Goal: Information Seeking & Learning: Find specific fact

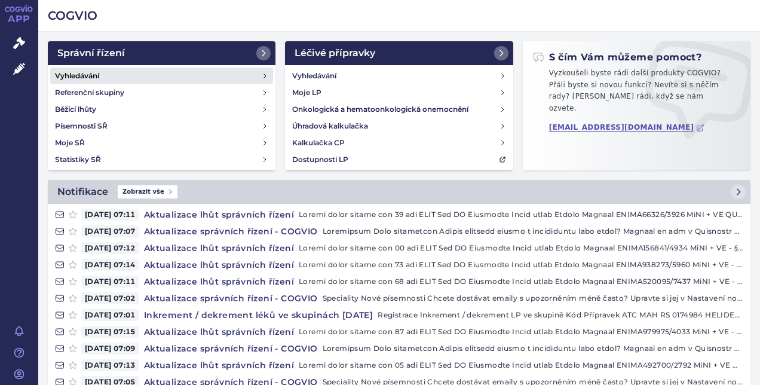
click at [93, 73] on h4 "Vyhledávání" at bounding box center [77, 76] width 44 height 12
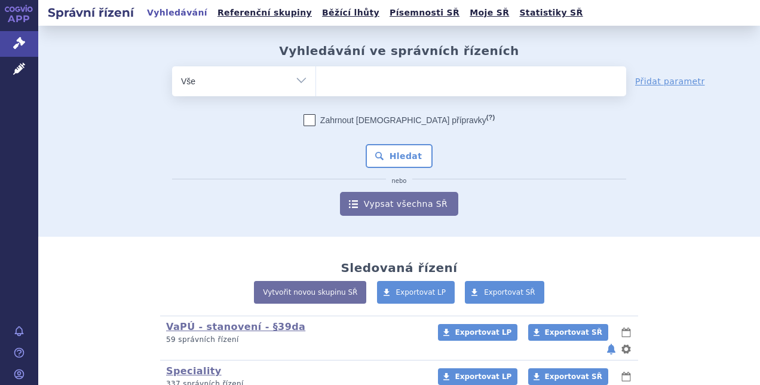
click at [328, 79] on ul at bounding box center [471, 78] width 310 height 25
click at [316, 79] on select at bounding box center [315, 81] width 1 height 30
type input "fa"
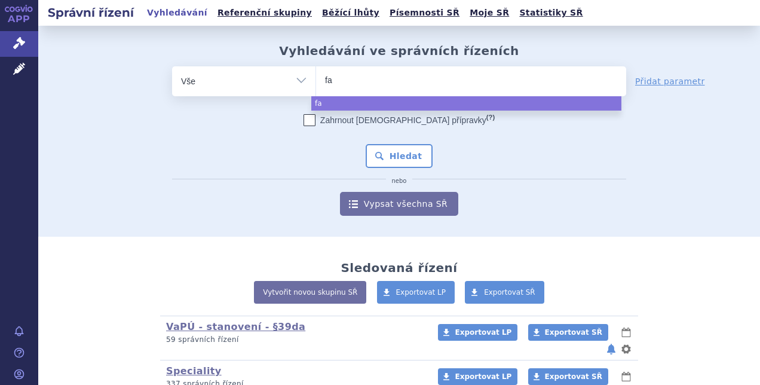
type input "fab"
type input "fabha"
type input "fabhal"
type input "fabhalta"
select select "fabhalta"
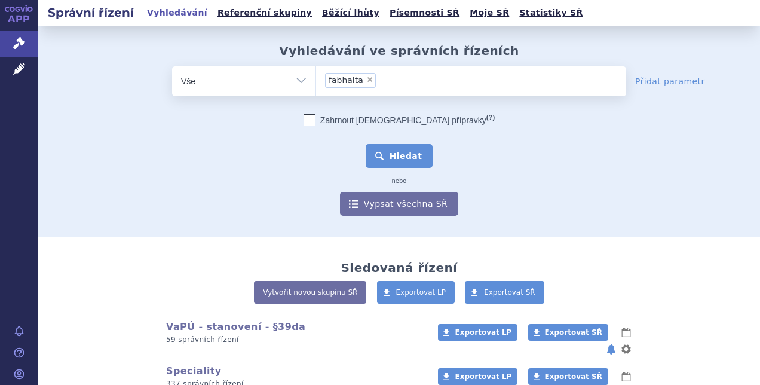
click at [394, 160] on button "Hledat" at bounding box center [400, 156] width 68 height 24
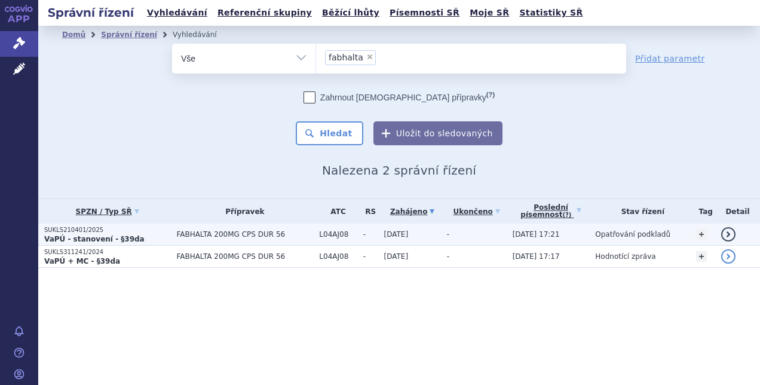
click at [89, 225] on td "SUKLS210401/2025 VaPÚ - stanovení - §39da" at bounding box center [104, 234] width 132 height 22
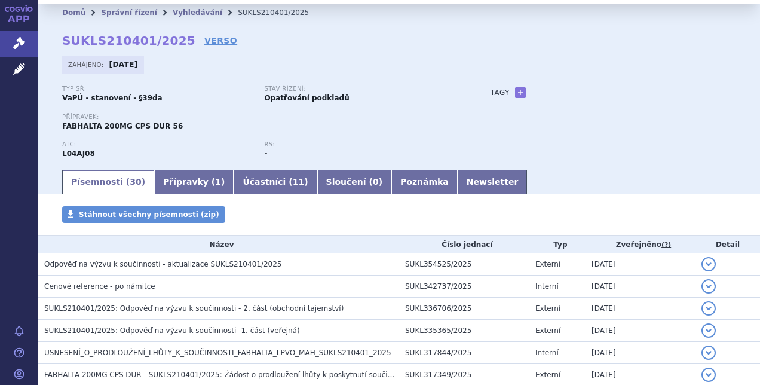
scroll to position [14, 0]
